Goal: Information Seeking & Learning: Learn about a topic

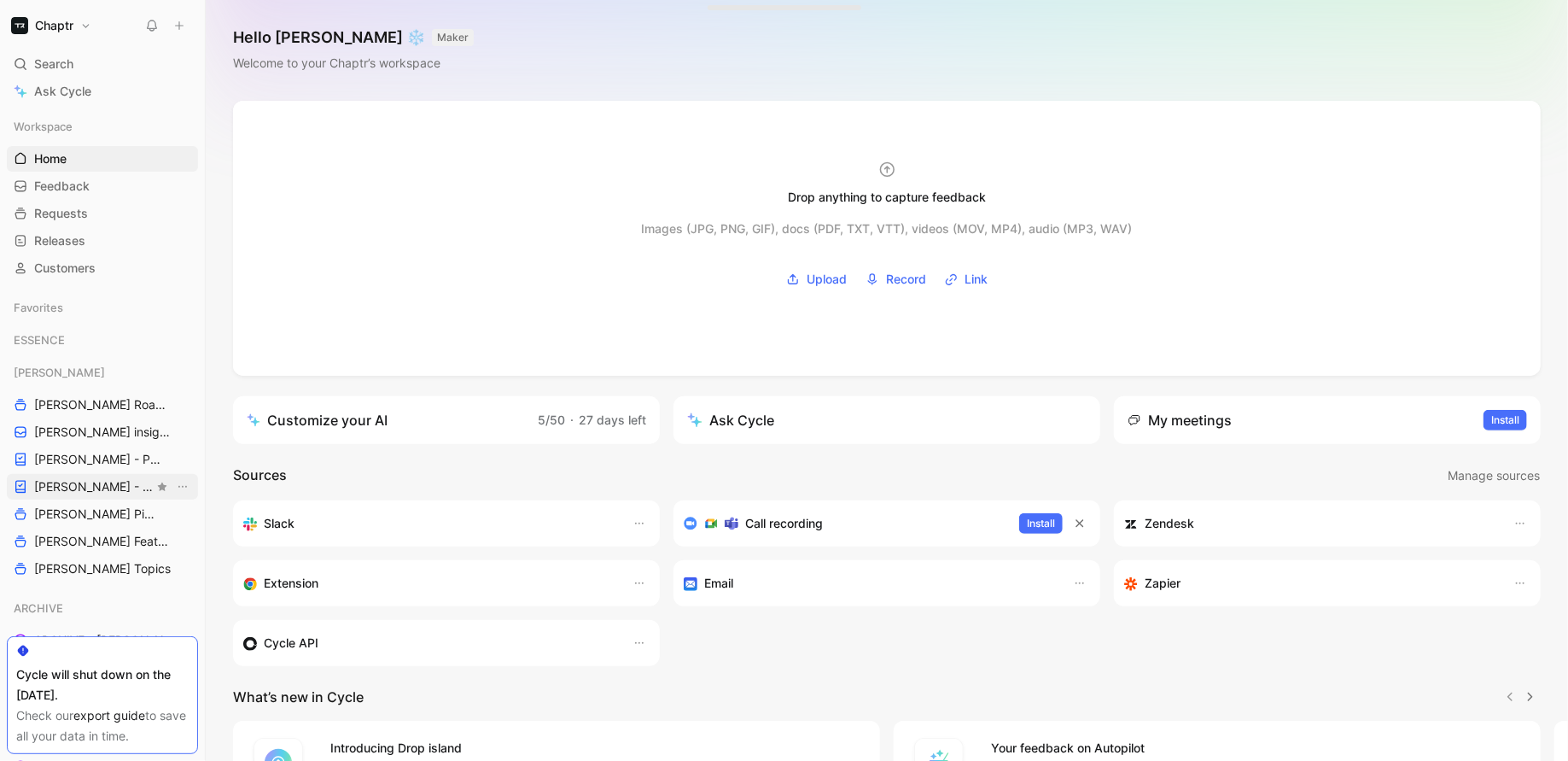
click at [93, 475] on link "[PERSON_NAME] - REFINEMENTS" at bounding box center [103, 486] width 191 height 25
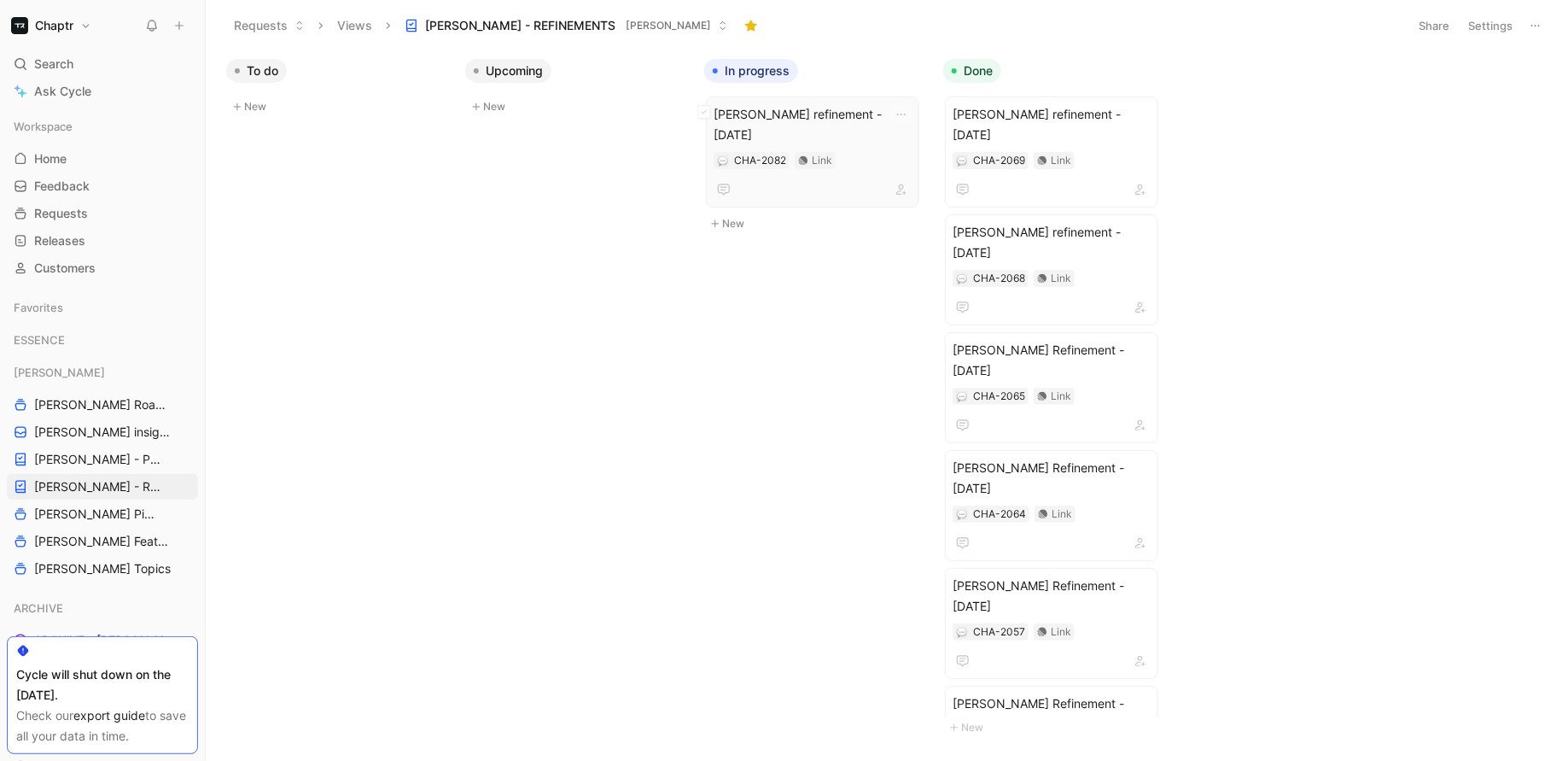
click at [754, 120] on span "[PERSON_NAME] refinement - [DATE]" at bounding box center [812, 125] width 198 height 41
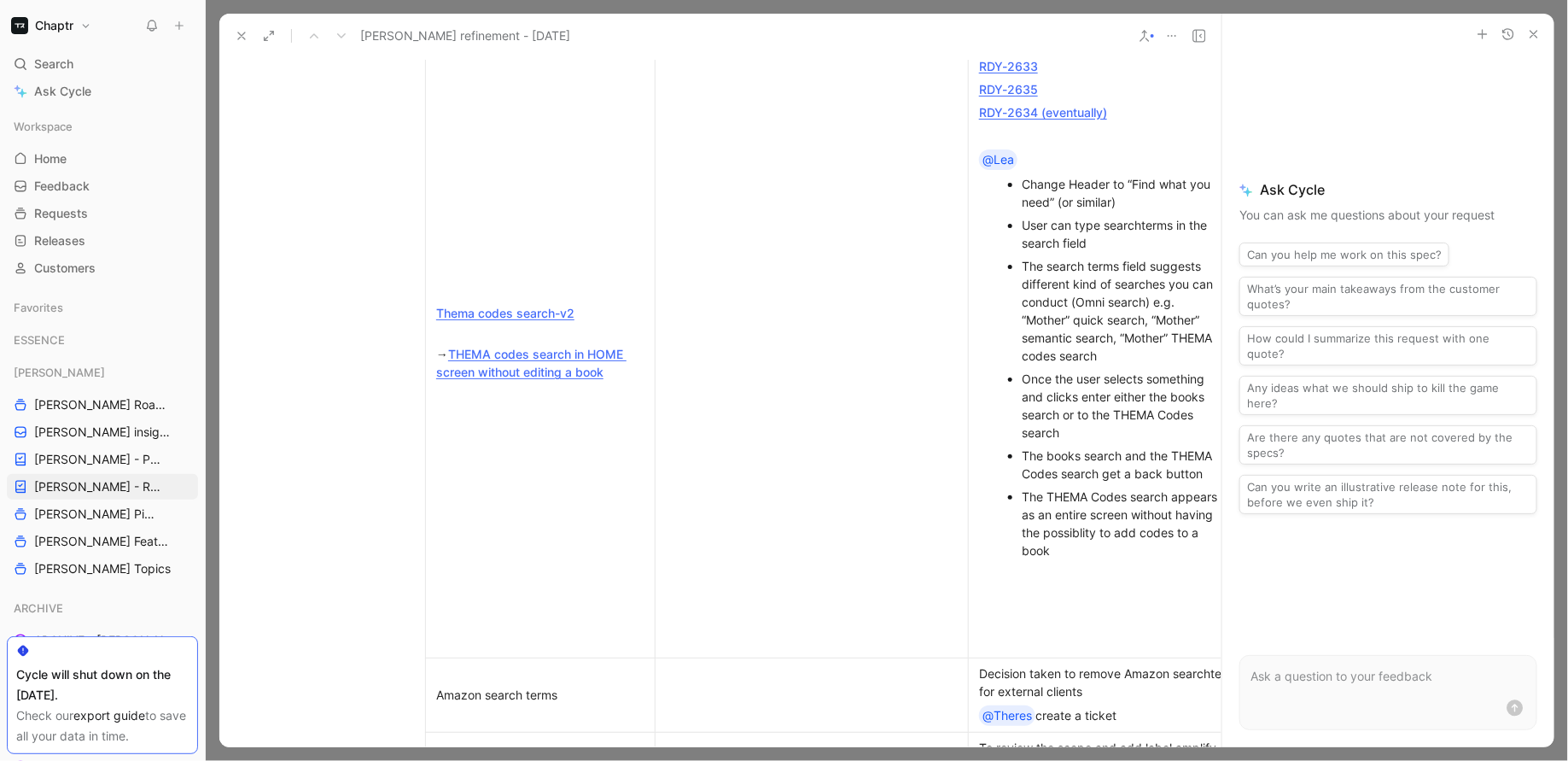
scroll to position [905, 0]
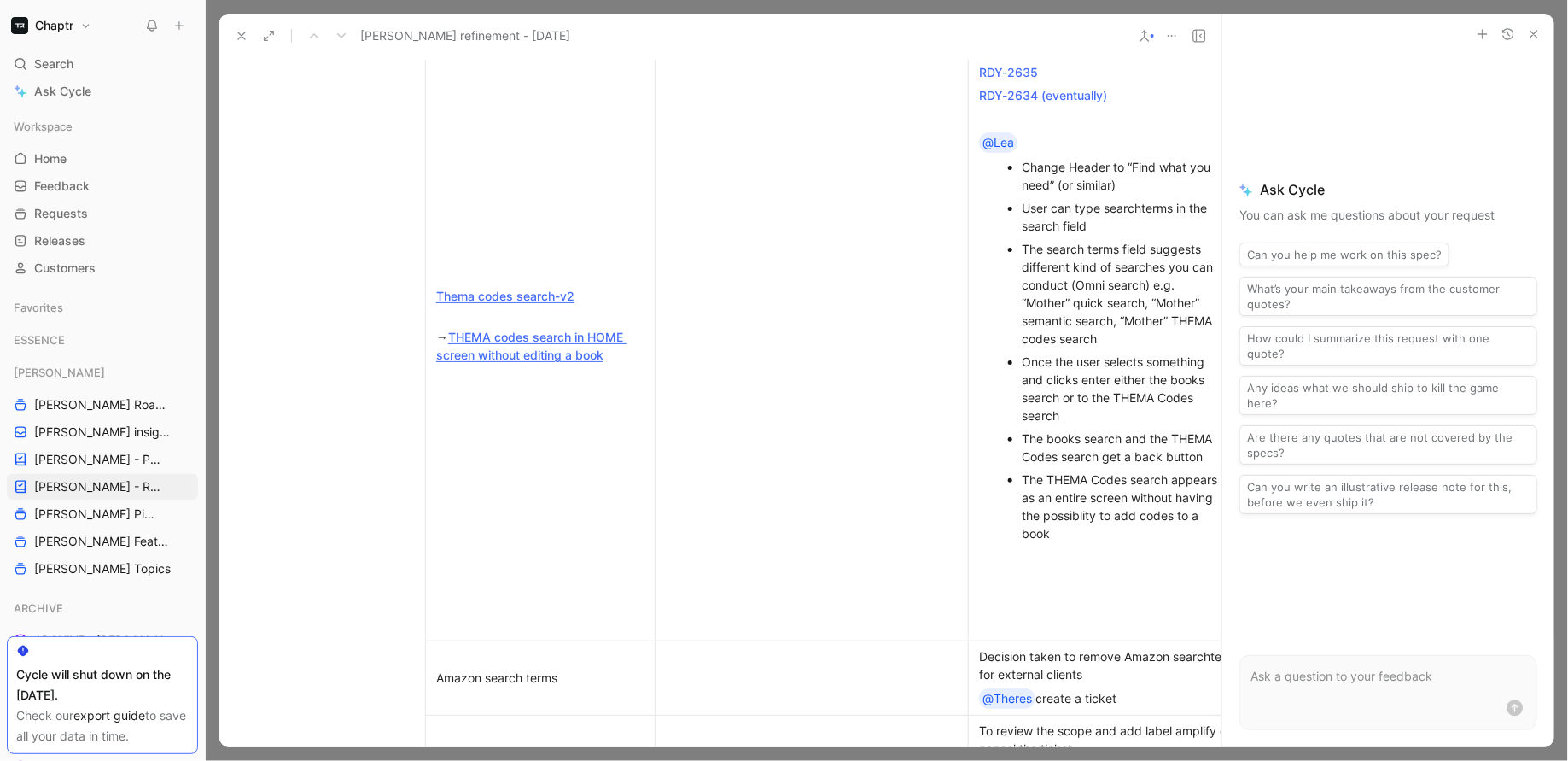
click at [1534, 38] on icon "button" at bounding box center [1534, 33] width 14 height 14
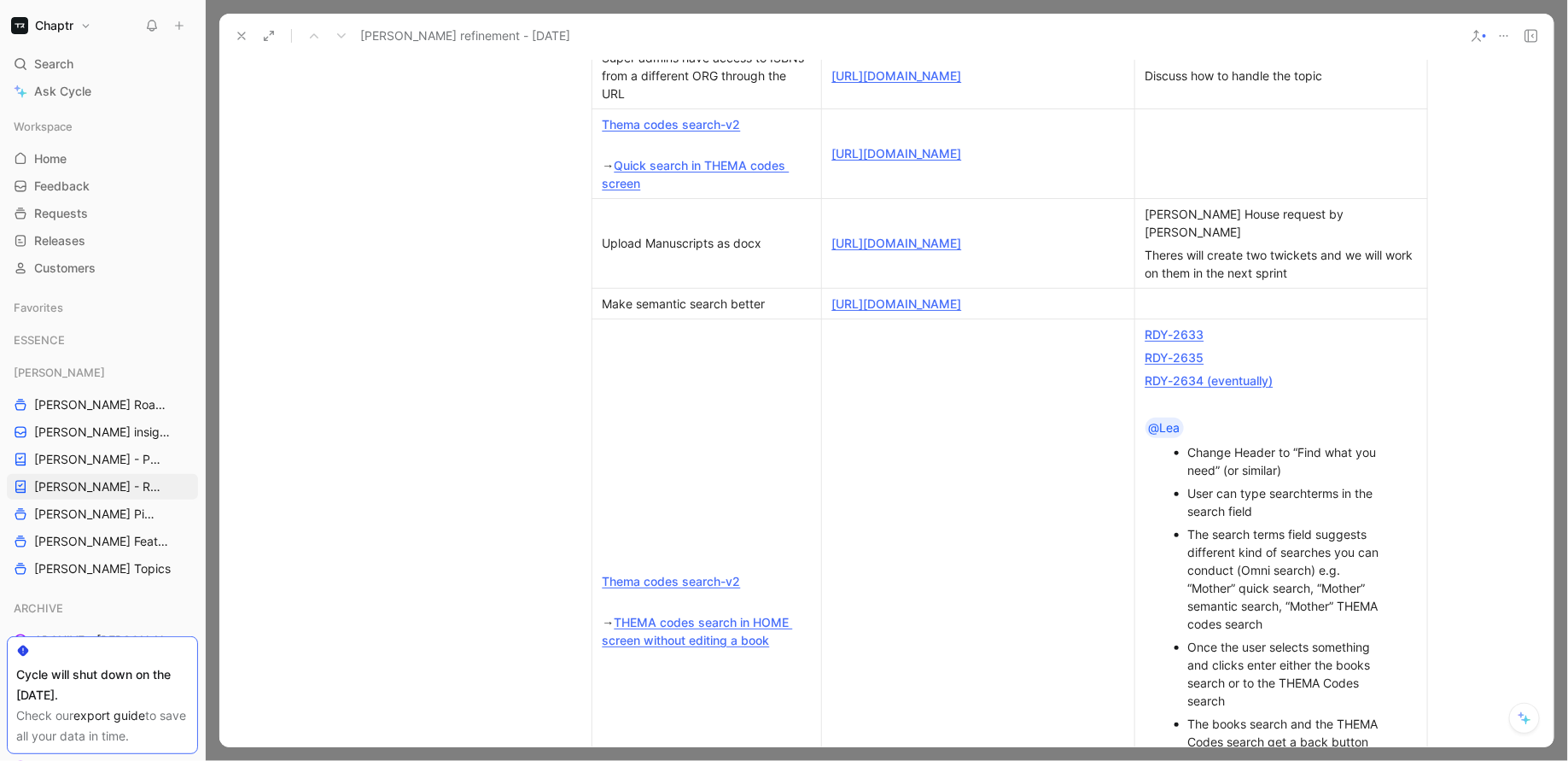
scroll to position [582, 0]
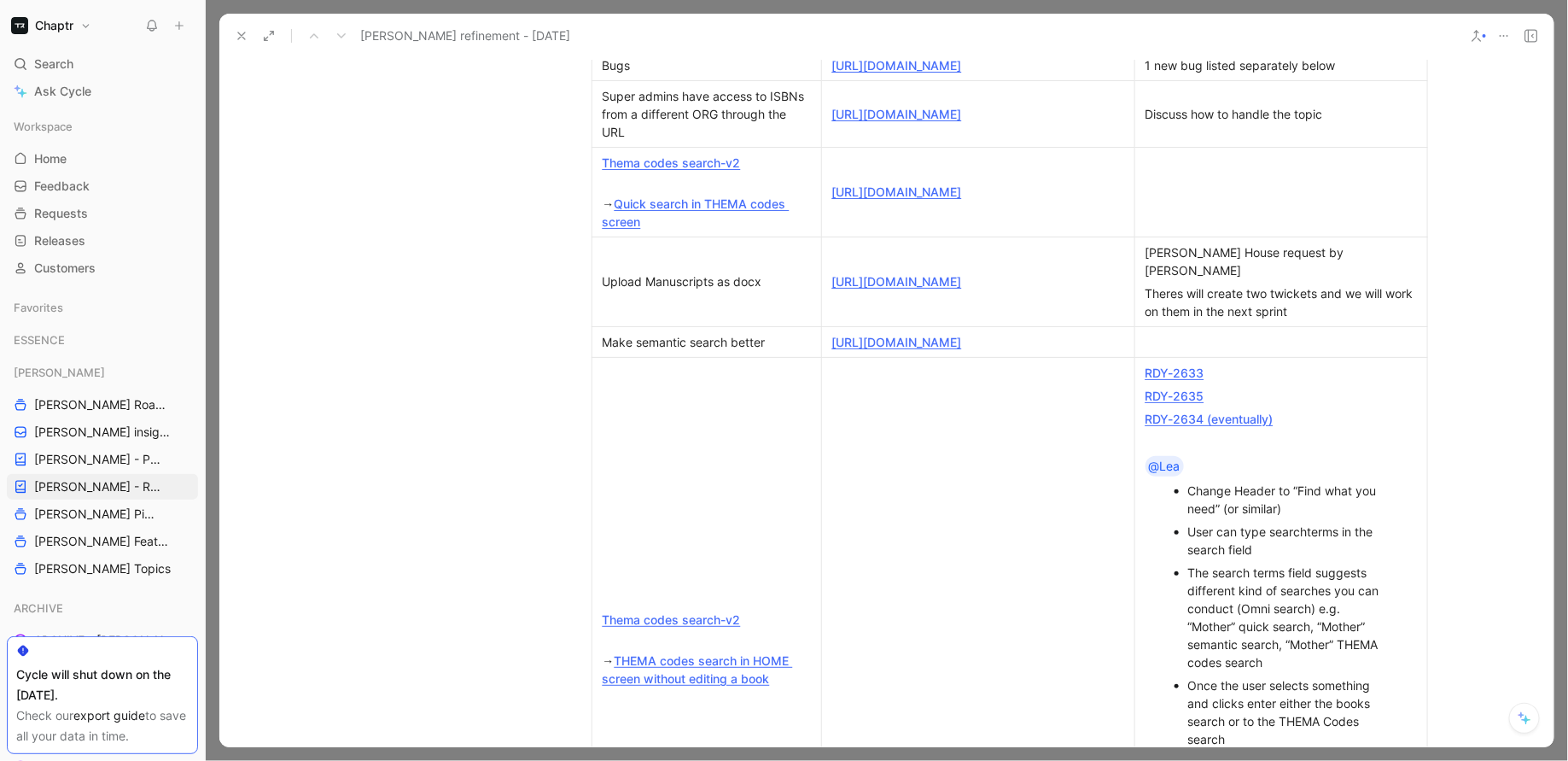
click at [769, 224] on link "Quick search in THEMA codes screen" at bounding box center [696, 213] width 187 height 32
click at [962, 199] on link "[URL][DOMAIN_NAME]" at bounding box center [897, 192] width 130 height 14
click at [579, 211] on icon "button" at bounding box center [587, 208] width 17 height 17
click at [566, 264] on div "Delete row" at bounding box center [587, 272] width 84 height 21
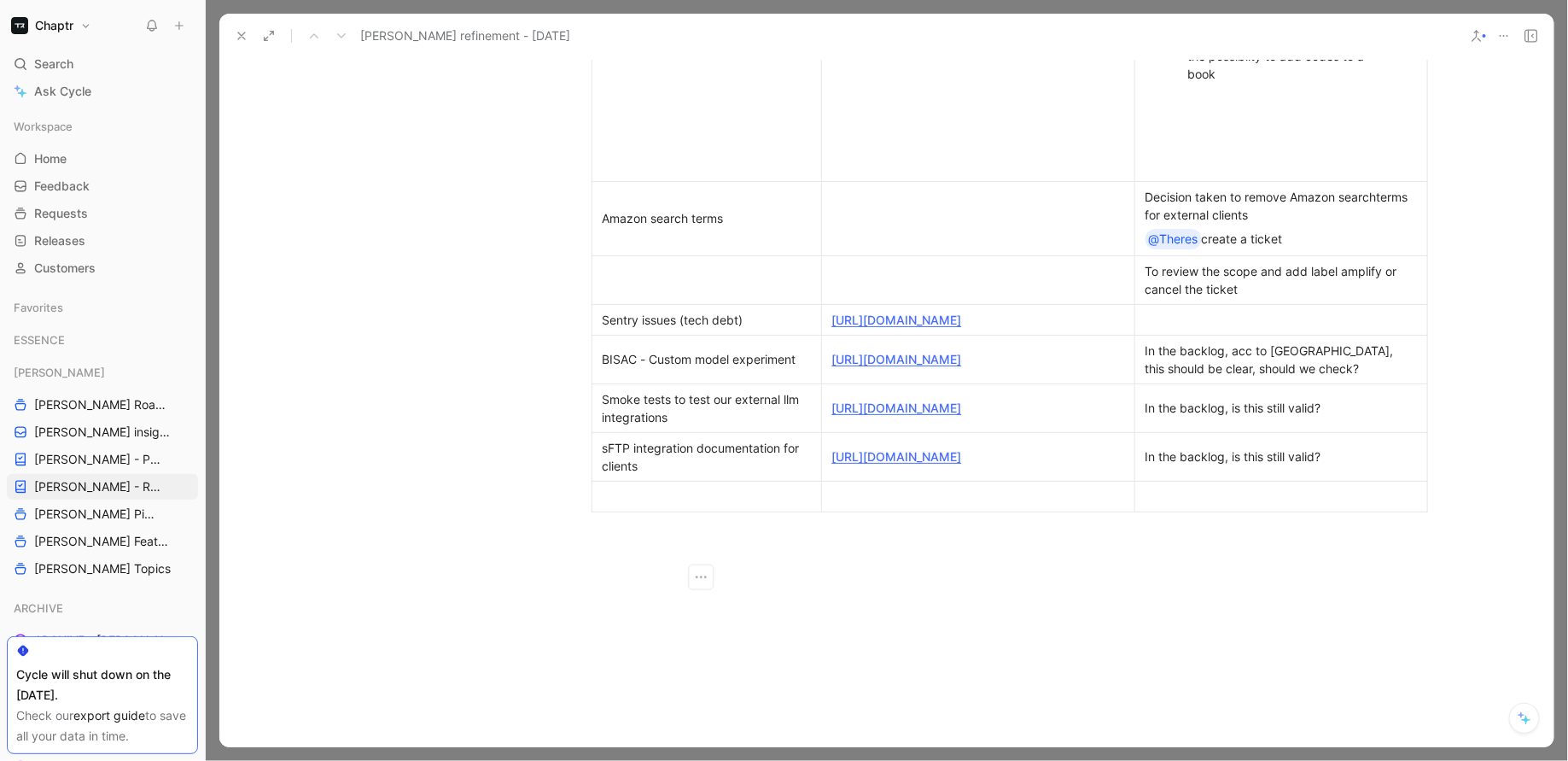
scroll to position [1282, 0]
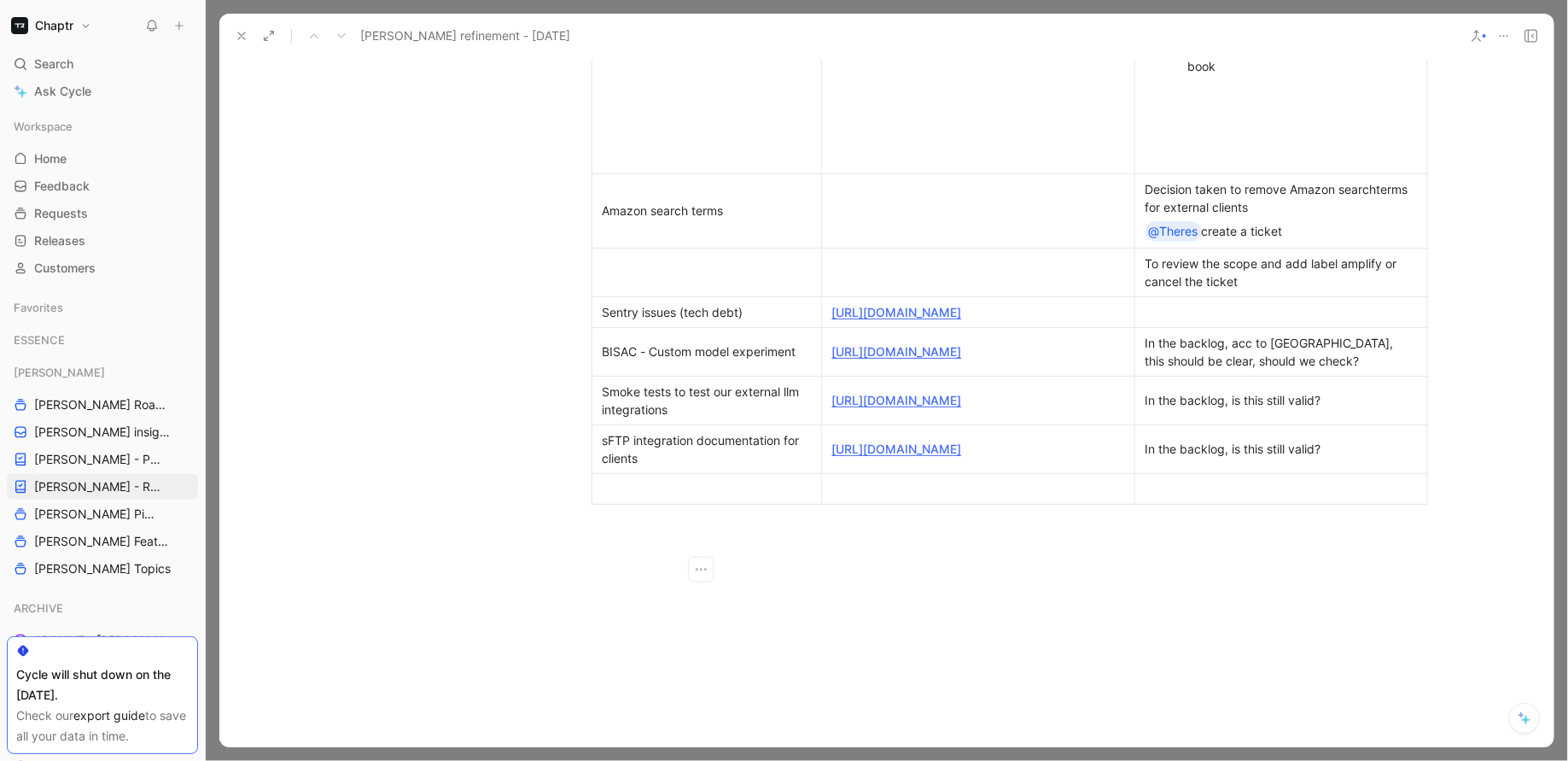
click at [1252, 369] on div "In the backlog, acc to [GEOGRAPHIC_DATA], this should be clear, should we check?" at bounding box center [1281, 352] width 271 height 36
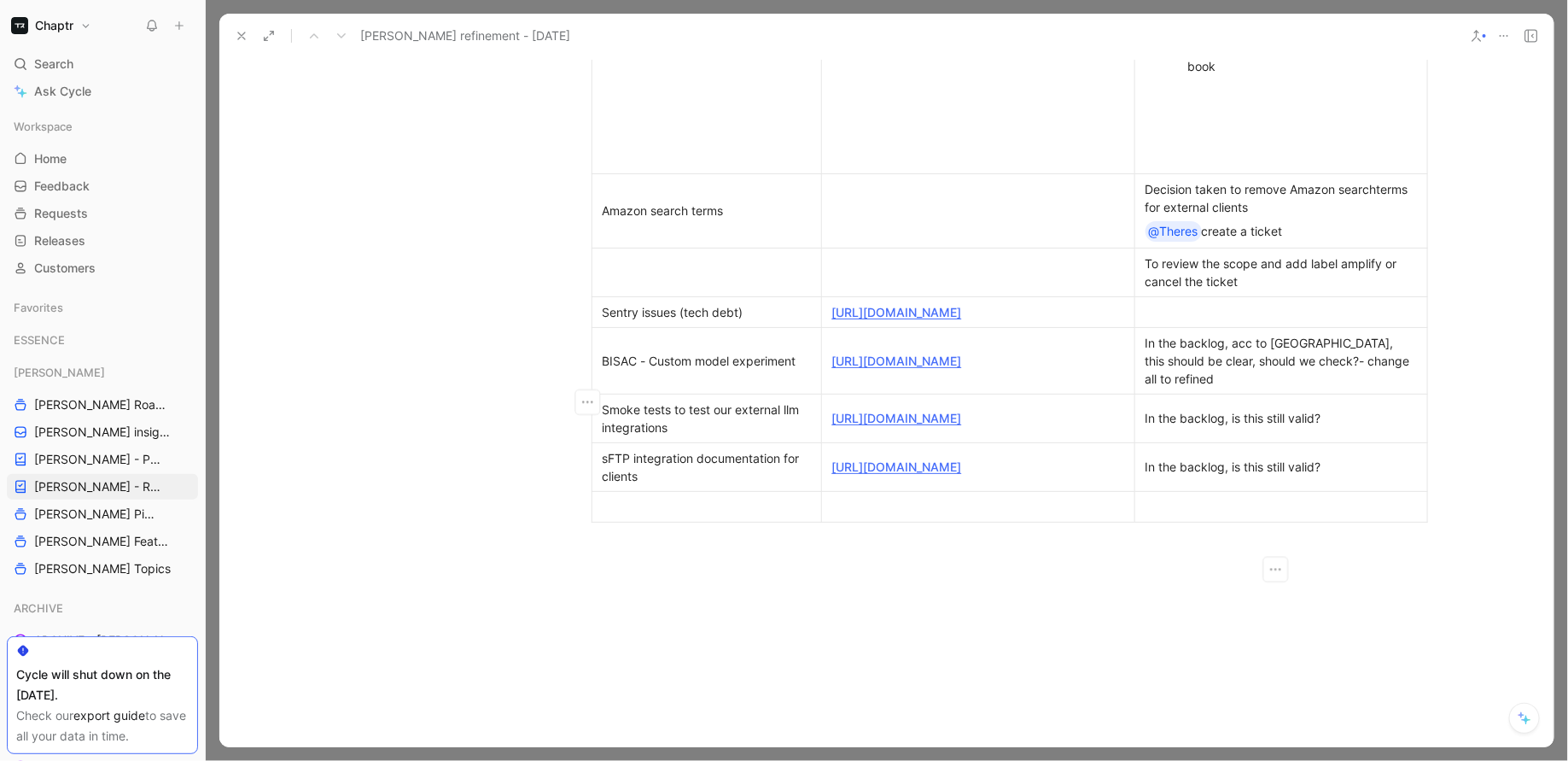
click at [1359, 427] on div "In the backlog, is this still valid?" at bounding box center [1281, 418] width 271 height 18
click at [1349, 476] on div "In the backlog, is this still valid?" at bounding box center [1281, 467] width 271 height 18
click at [1389, 436] on div "In the backlog, is this still valid?- changed tos pike" at bounding box center [1281, 419] width 271 height 36
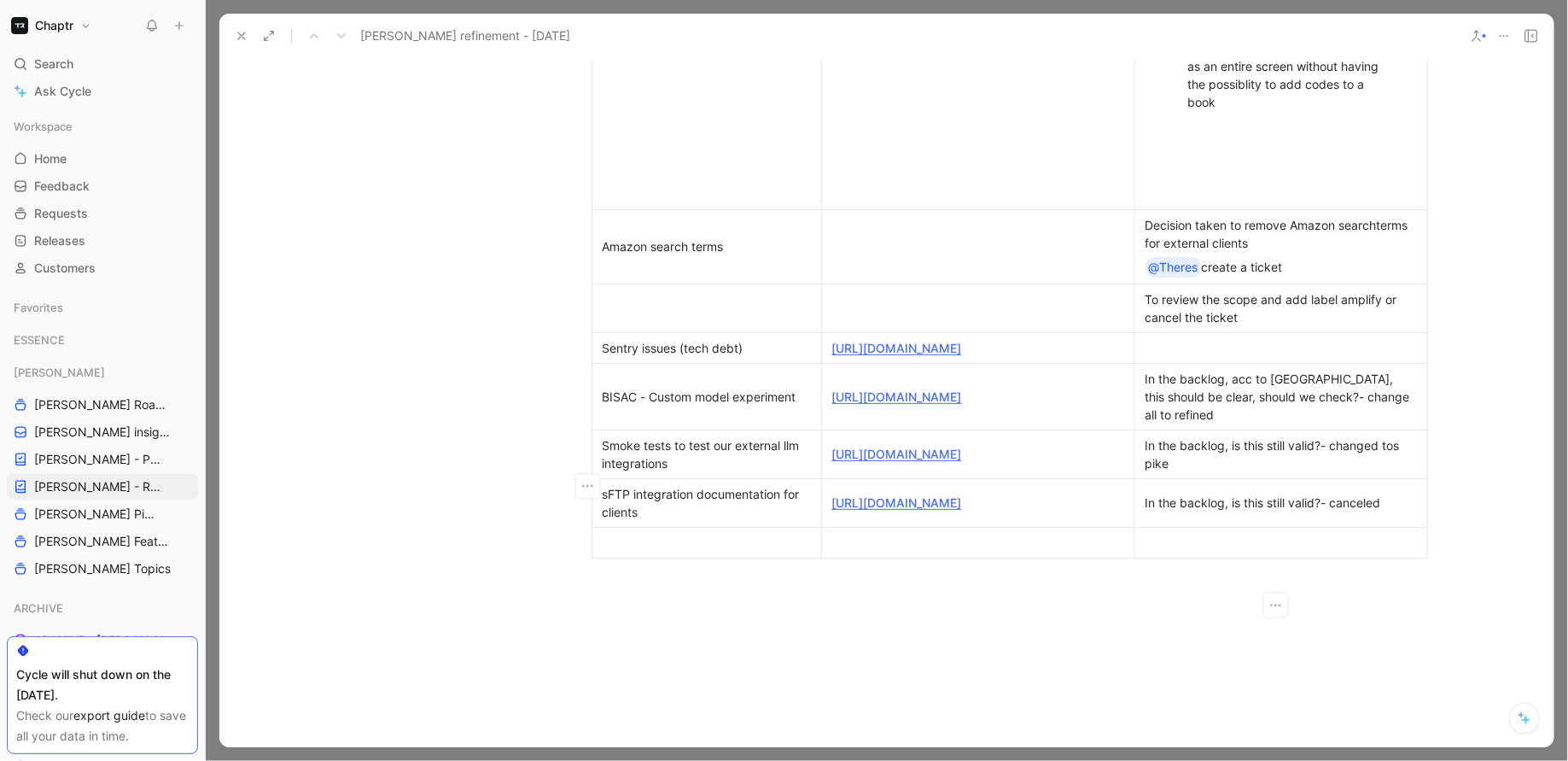
scroll to position [1243, 0]
click at [1222, 363] on p at bounding box center [1282, 351] width 286 height 23
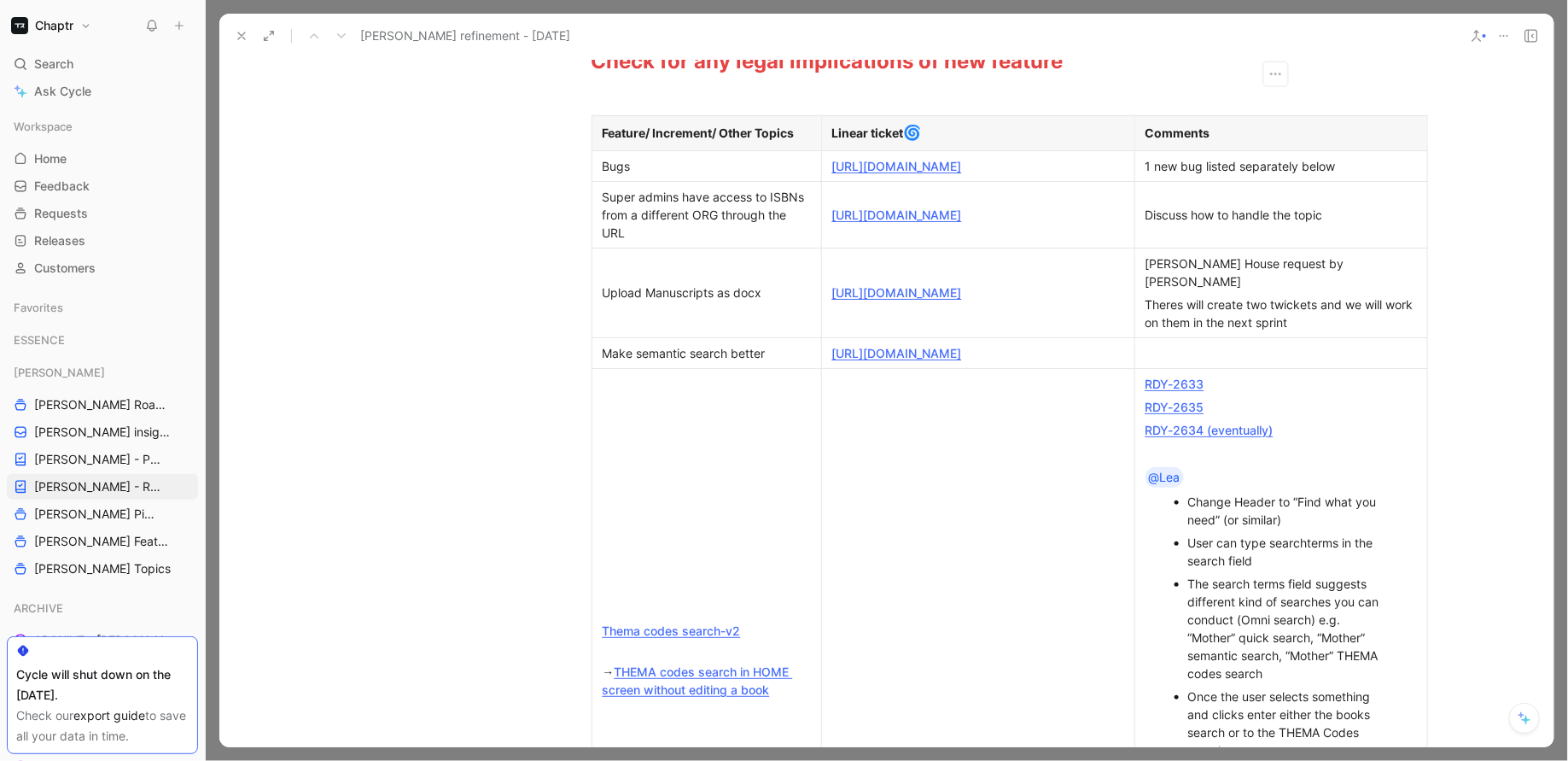
scroll to position [467, 0]
